Goal: Information Seeking & Learning: Learn about a topic

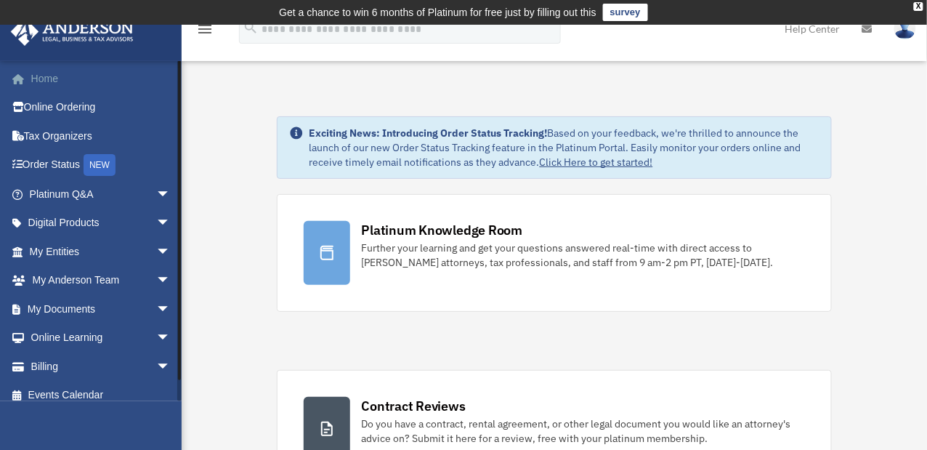
click at [42, 80] on link "Home" at bounding box center [101, 78] width 182 height 29
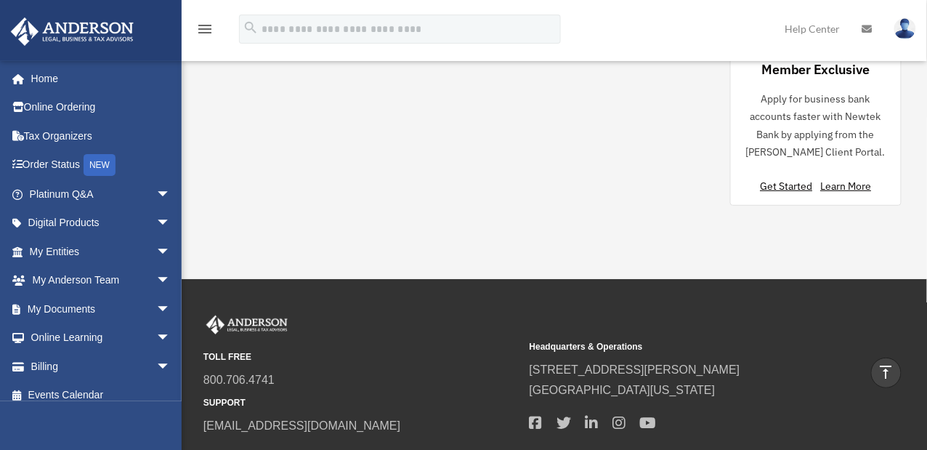
scroll to position [1550, 0]
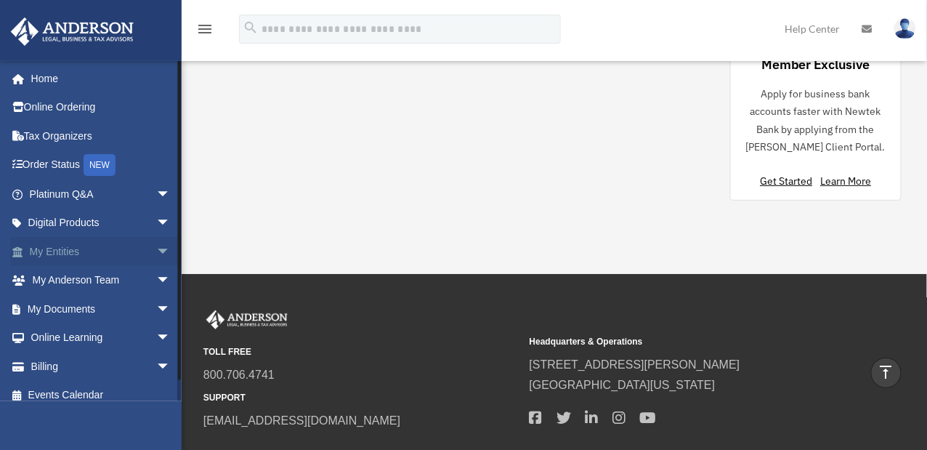
click at [69, 250] on link "My Entities arrow_drop_down" at bounding box center [101, 251] width 182 height 29
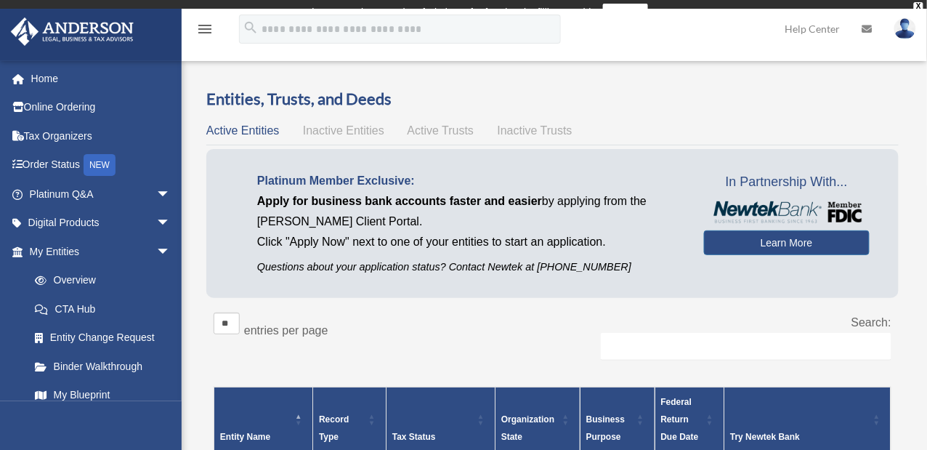
scroll to position [183, 0]
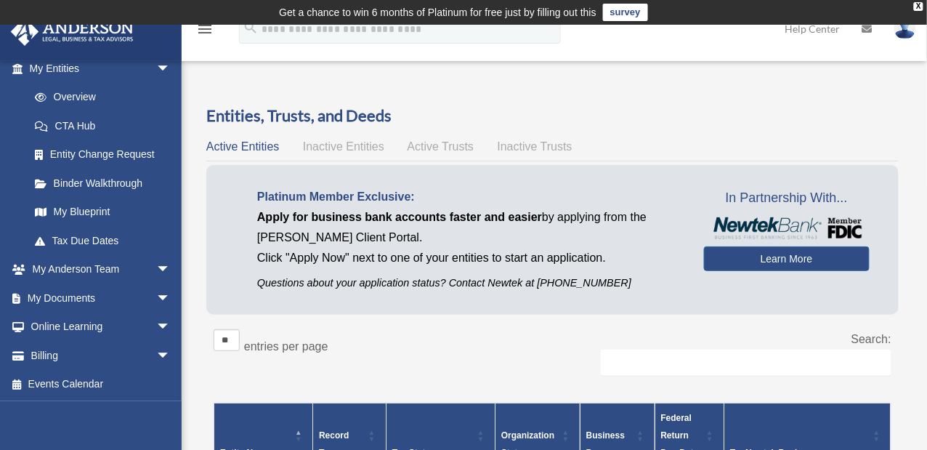
click at [156, 328] on span "arrow_drop_down" at bounding box center [170, 327] width 29 height 30
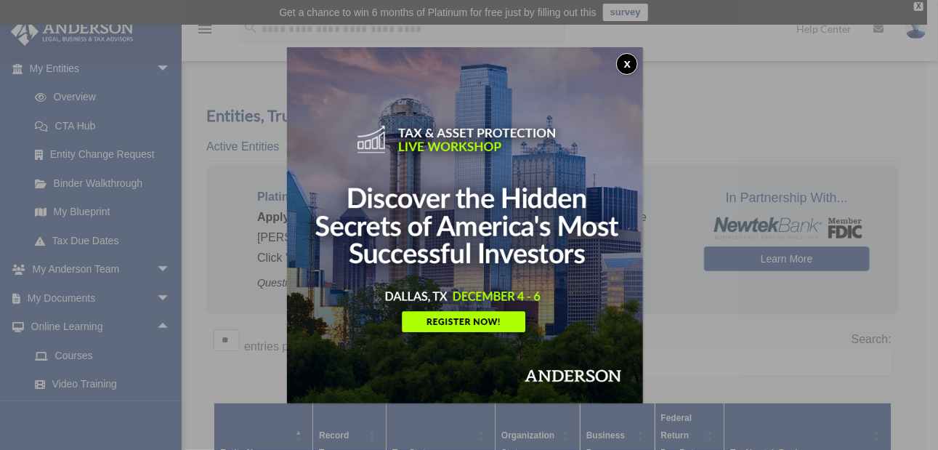
click at [627, 68] on button "x" at bounding box center [627, 64] width 22 height 22
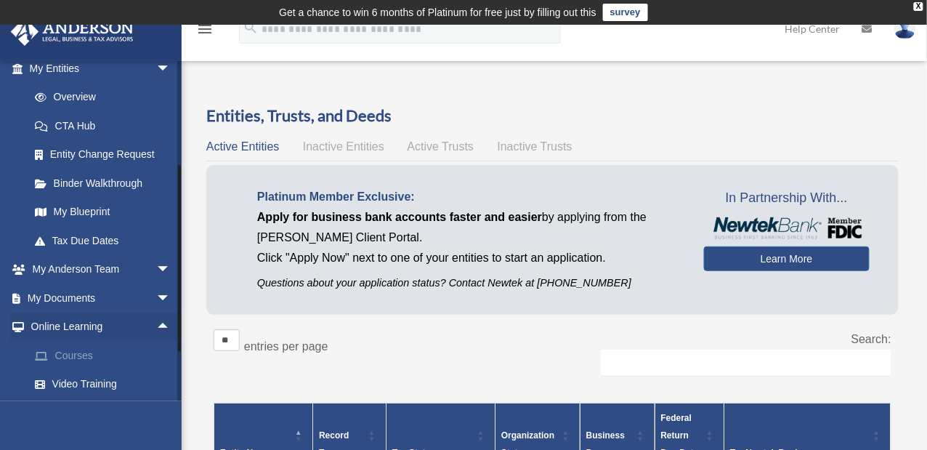
click at [89, 351] on link "Courses" at bounding box center [106, 355] width 172 height 29
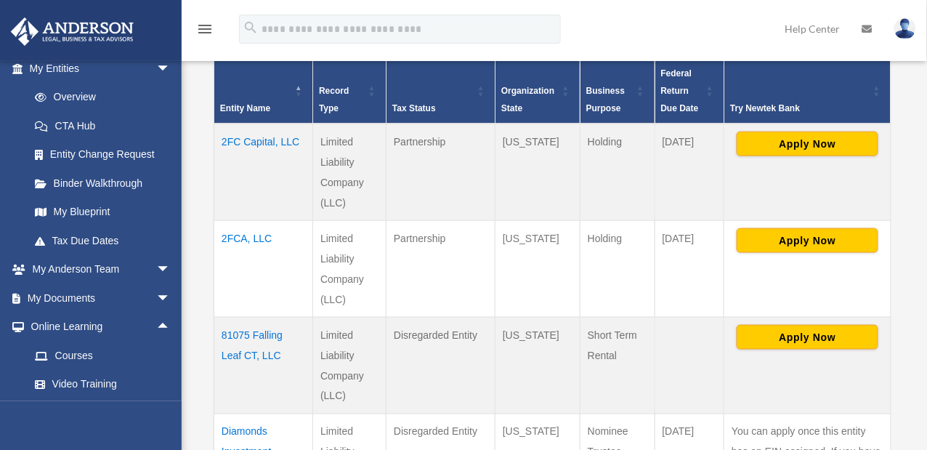
scroll to position [363, 0]
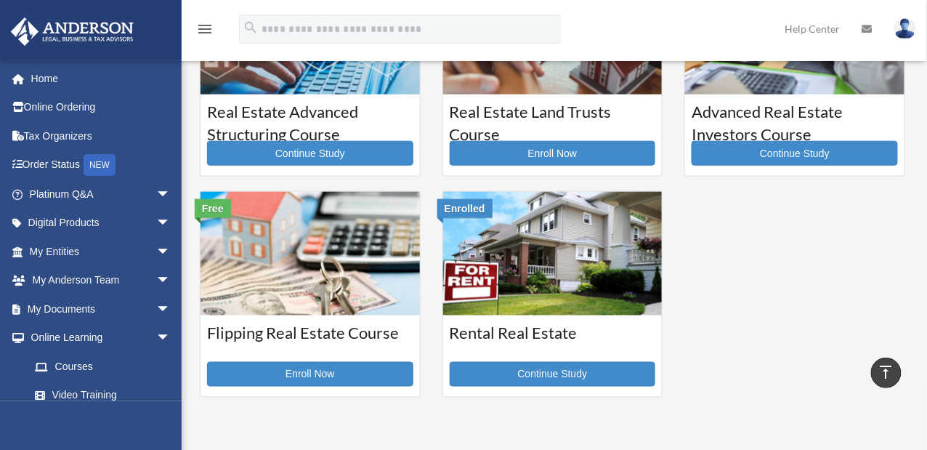
scroll to position [436, 0]
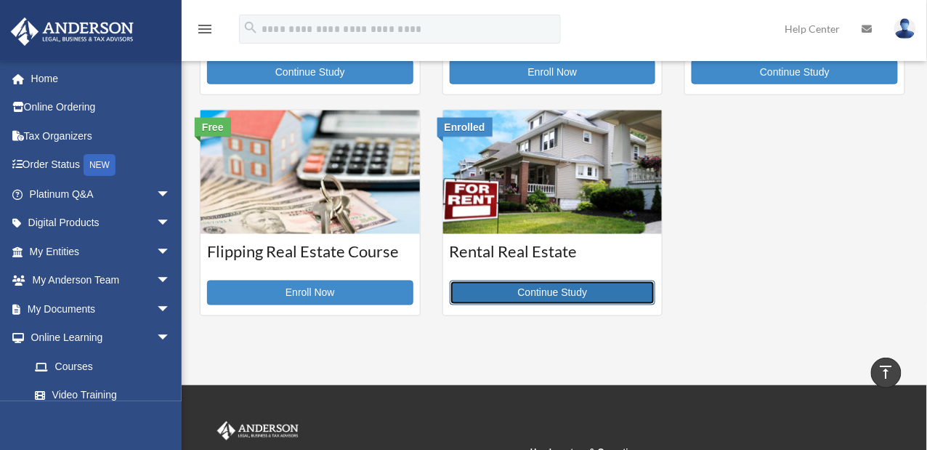
click at [491, 291] on link "Continue Study" at bounding box center [553, 292] width 206 height 25
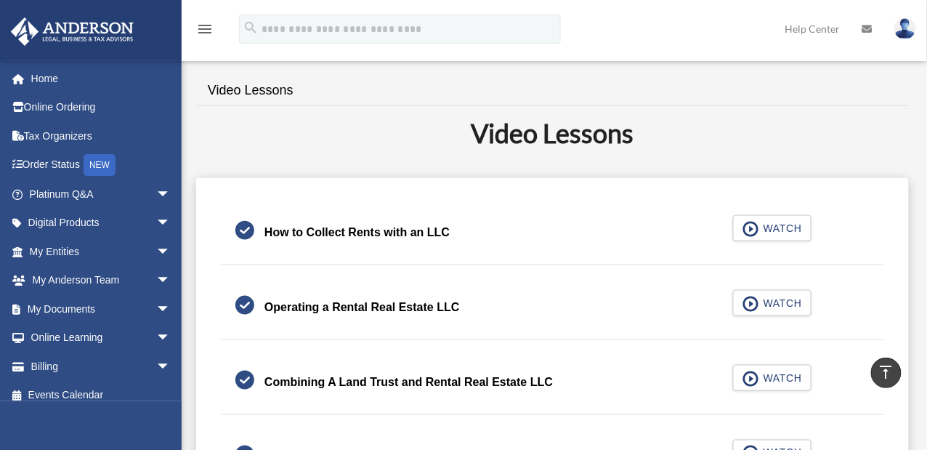
scroll to position [331, 0]
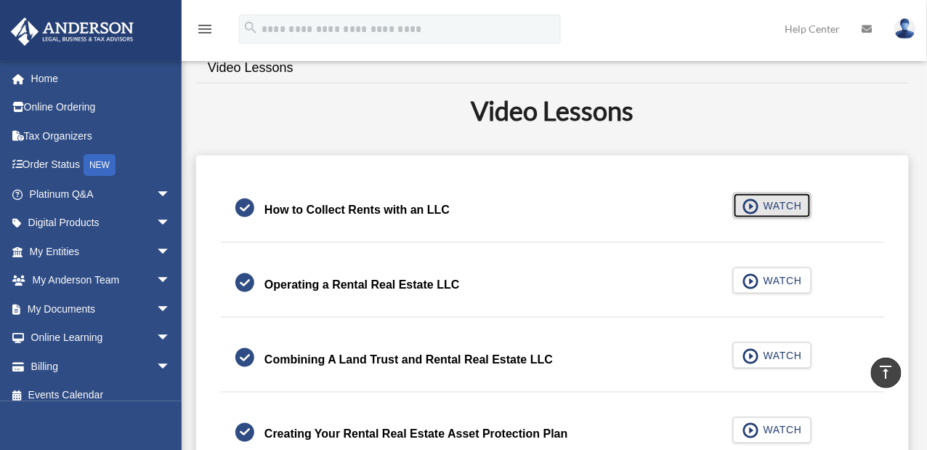
click at [782, 206] on span "WATCH" at bounding box center [780, 205] width 43 height 15
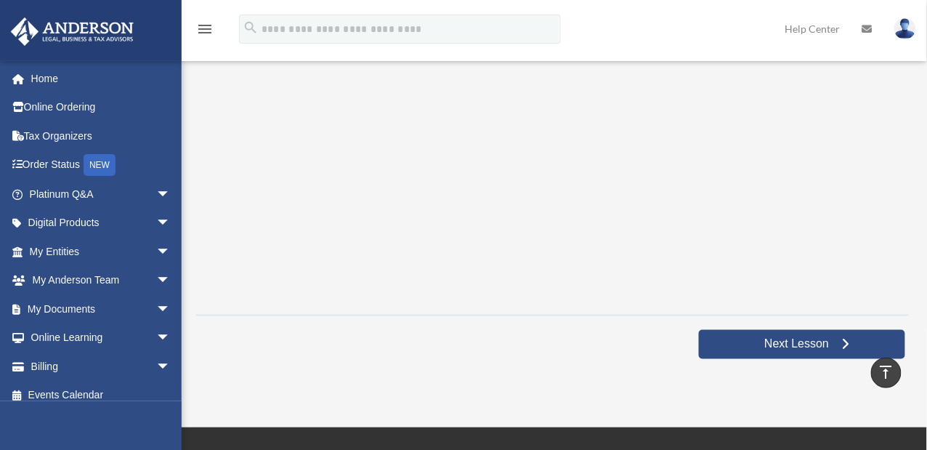
scroll to position [338, 0]
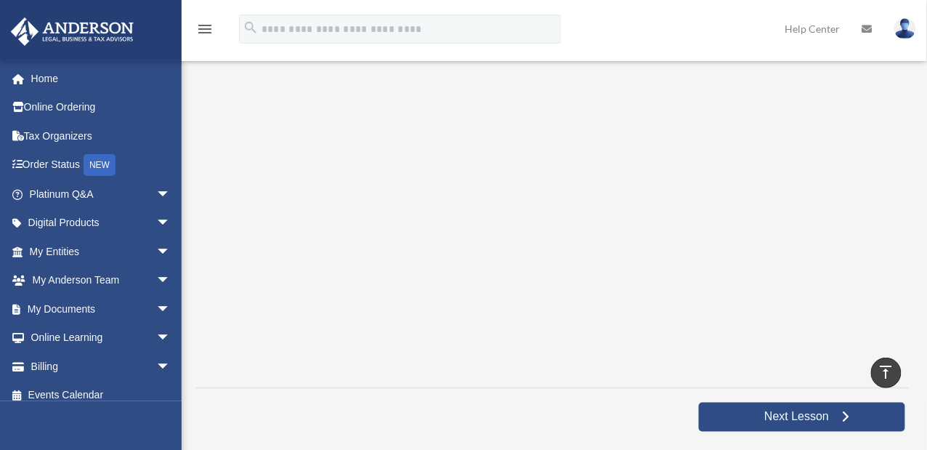
click at [567, 415] on div at bounding box center [552, 417] width 214 height 36
